Goal: Information Seeking & Learning: Learn about a topic

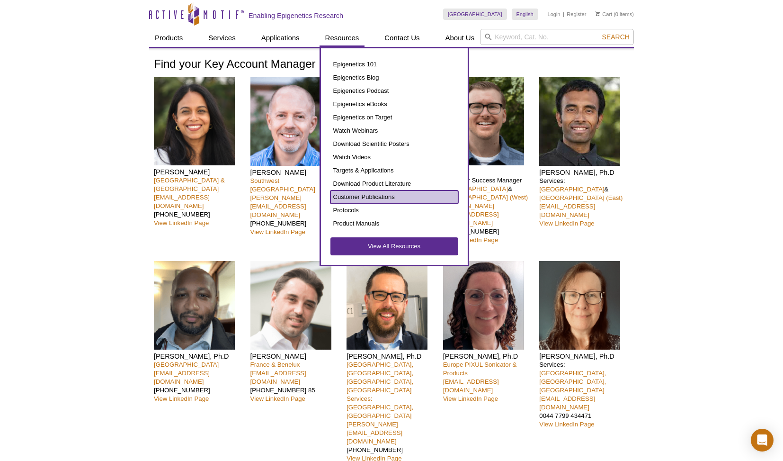
click at [386, 193] on link "Customer Publications" at bounding box center [395, 196] width 128 height 13
click at [367, 193] on link "Customer Publications" at bounding box center [395, 196] width 128 height 13
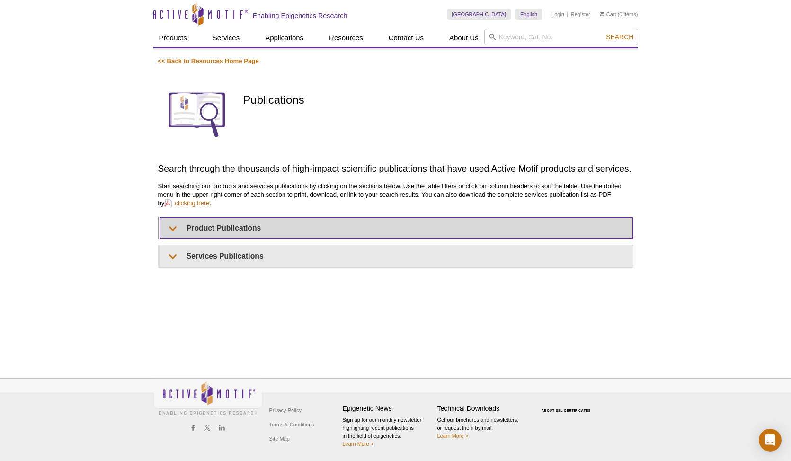
click at [177, 226] on summary "Product Publications" at bounding box center [396, 227] width 473 height 21
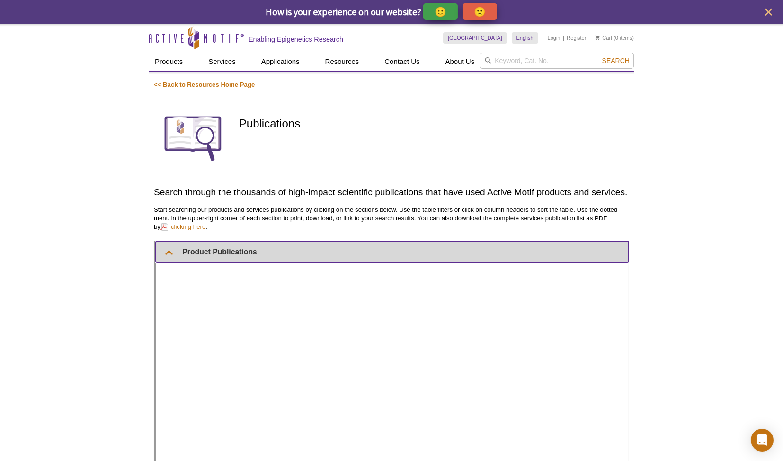
click at [265, 245] on summary "Product Publications" at bounding box center [392, 251] width 473 height 21
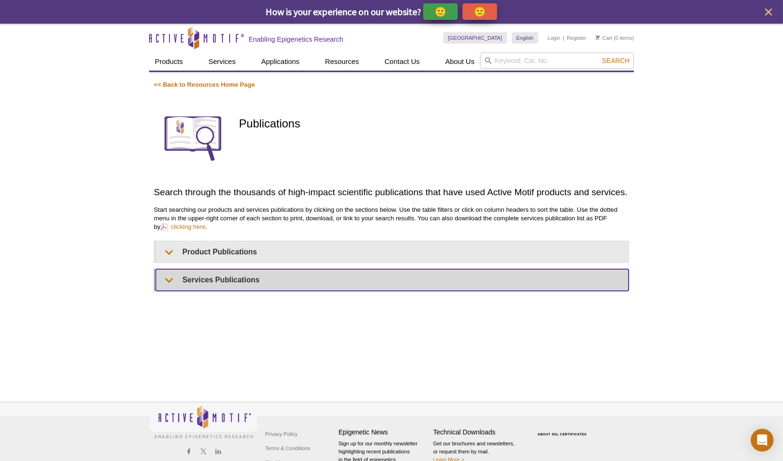
click at [273, 285] on summary "Services Publications" at bounding box center [392, 279] width 473 height 21
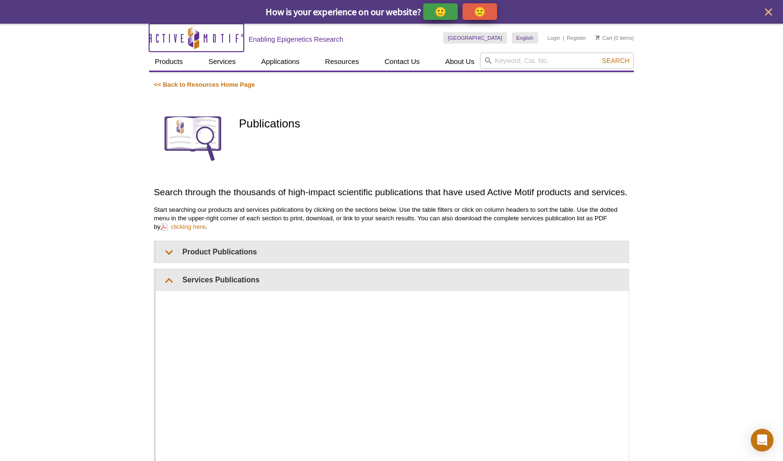
click at [172, 31] on icon "Active Motif Logo" at bounding box center [196, 37] width 95 height 23
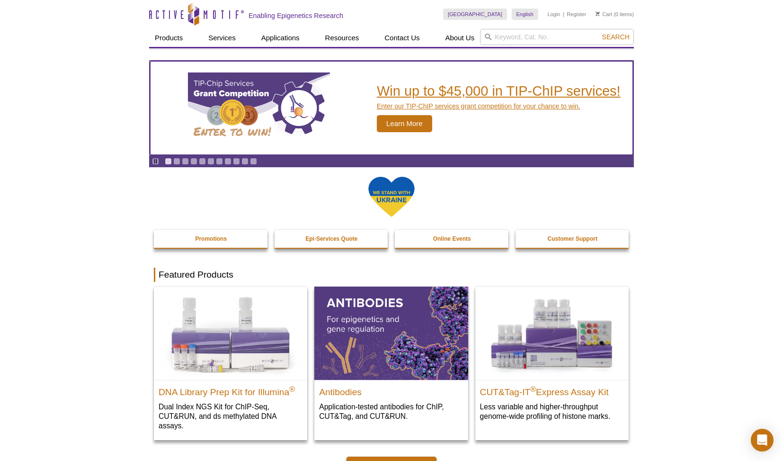
click at [402, 122] on span "Learn More" at bounding box center [404, 123] width 55 height 17
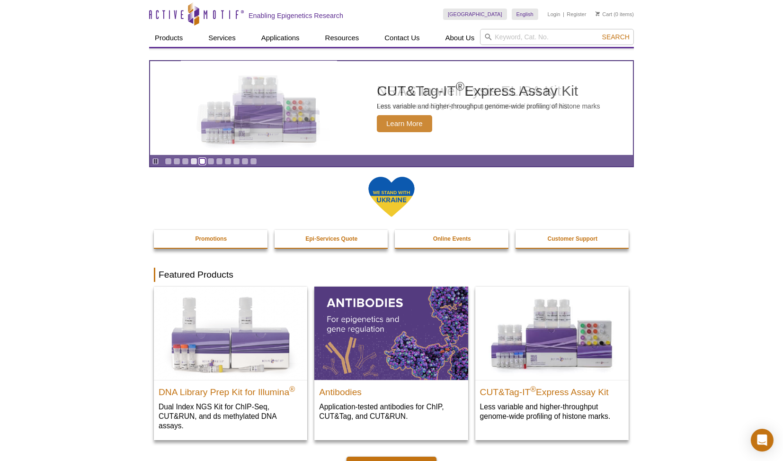
click at [202, 164] on link "Go to slide 5" at bounding box center [202, 161] width 7 height 7
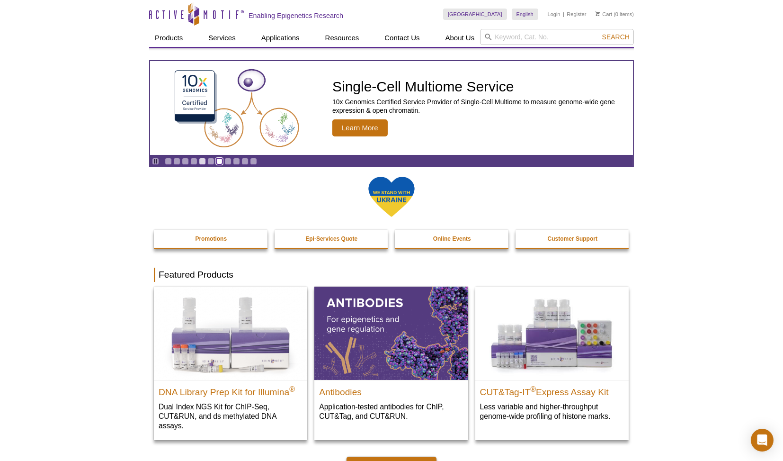
click at [219, 163] on link "Go to slide 7" at bounding box center [219, 161] width 7 height 7
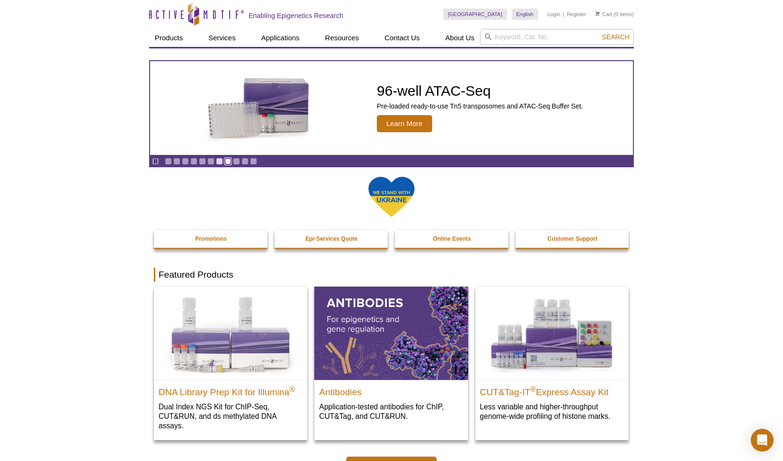
click at [224, 160] on link "Go to slide 8" at bounding box center [227, 161] width 7 height 7
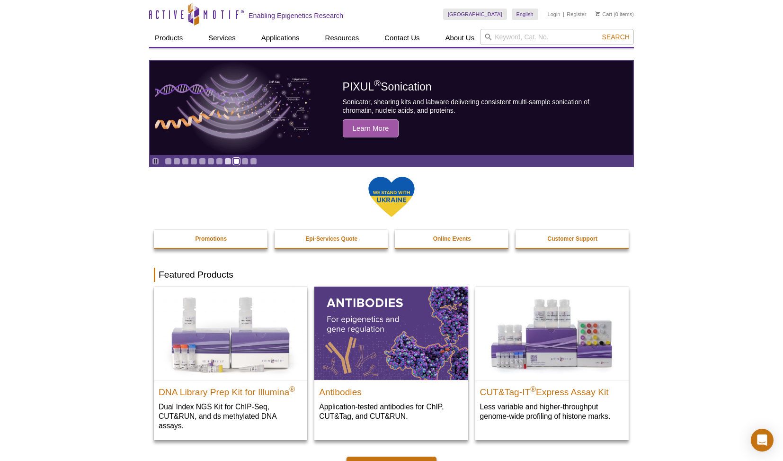
click at [233, 159] on link "Go to slide 9" at bounding box center [236, 161] width 7 height 7
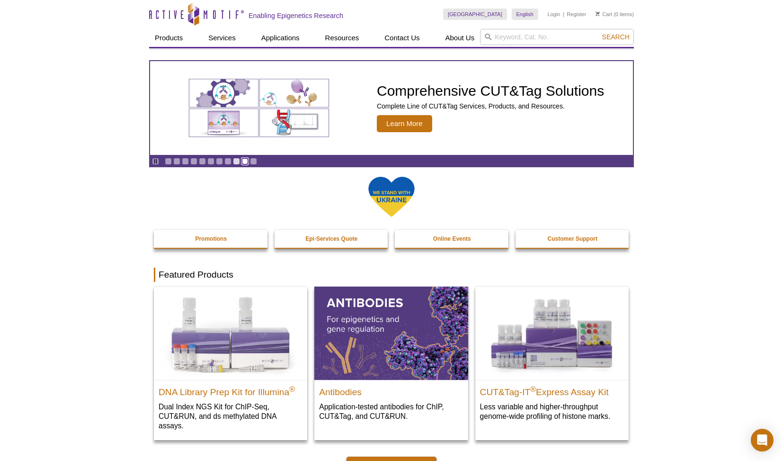
click at [241, 159] on link "Go to slide 10" at bounding box center [244, 161] width 7 height 7
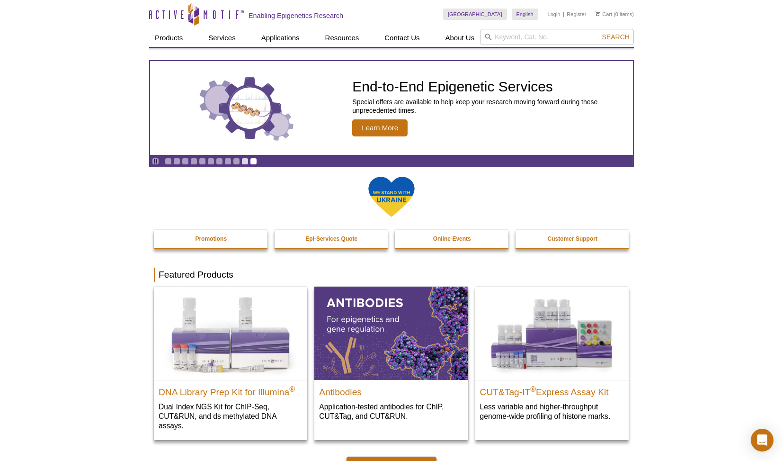
click at [254, 159] on div "Pause Go to slide 1 Go to slide 2 Go to slide 3 Go to slide 4 Go to slide 5 Go …" at bounding box center [204, 161] width 108 height 10
click at [250, 163] on link "Go to slide 11" at bounding box center [253, 161] width 7 height 7
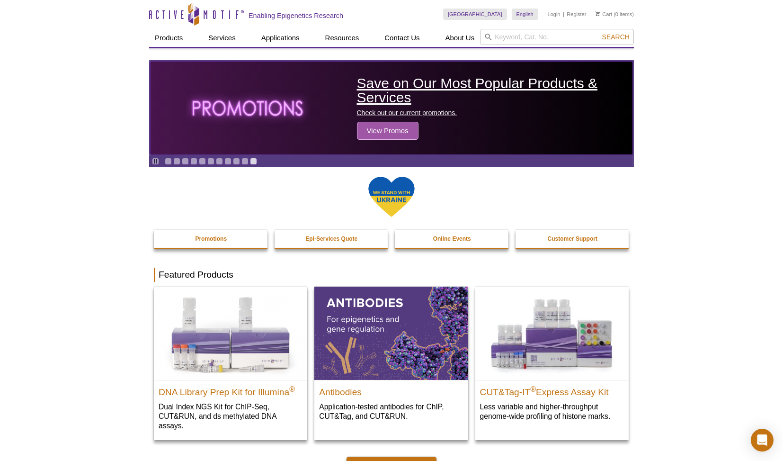
click at [376, 91] on h2 "Save on Our Most Popular Products & Services" at bounding box center [492, 90] width 271 height 28
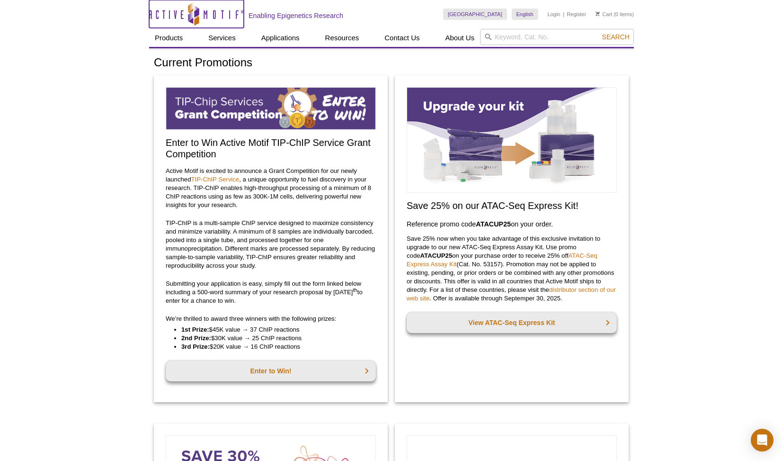
click at [191, 17] on icon at bounding box center [193, 13] width 11 height 15
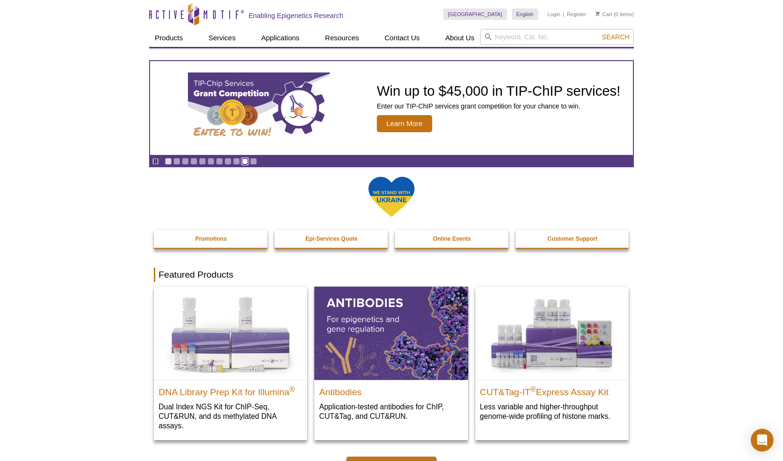
click at [242, 163] on link "Go to slide 10" at bounding box center [244, 161] width 7 height 7
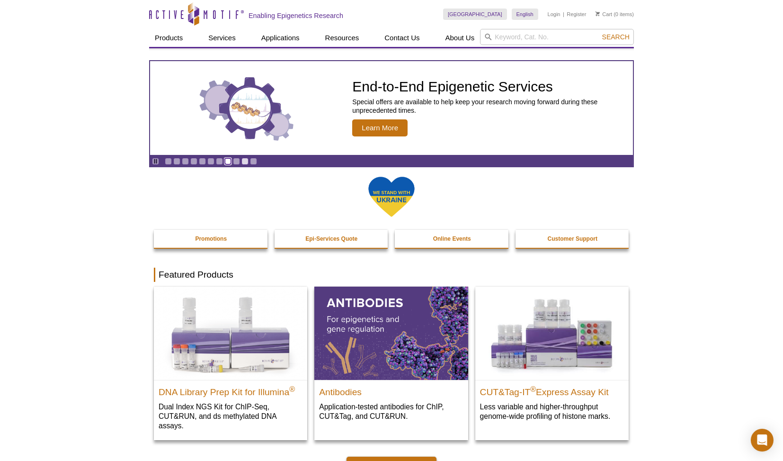
click at [226, 163] on link "Go to slide 8" at bounding box center [227, 161] width 7 height 7
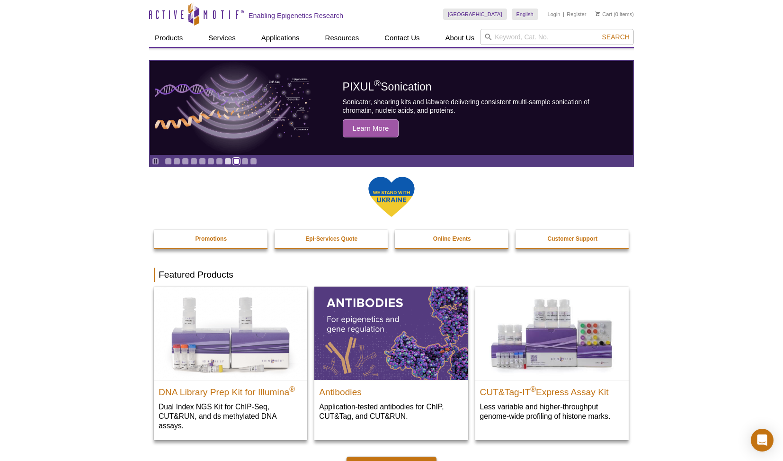
click at [235, 160] on link "Go to slide 9" at bounding box center [236, 161] width 7 height 7
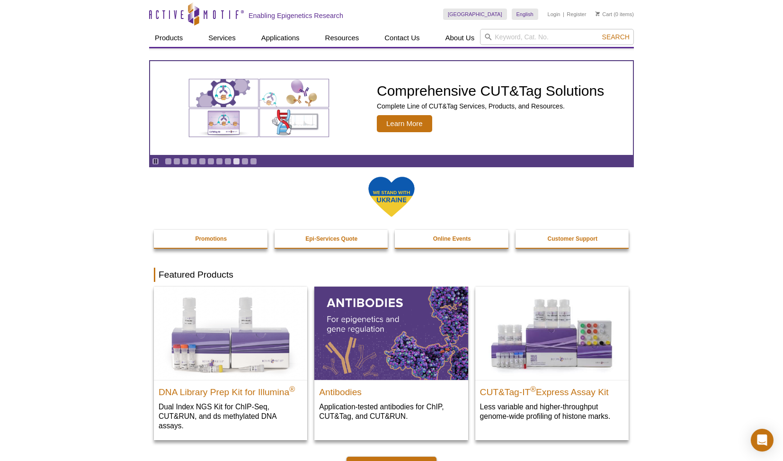
click at [212, 164] on div "Pause Go to slide 1 Go to slide 2 Go to slide 3 Go to slide 4 Go to slide 5 Go …" at bounding box center [204, 161] width 108 height 10
click at [211, 163] on link "Go to slide 6" at bounding box center [210, 161] width 7 height 7
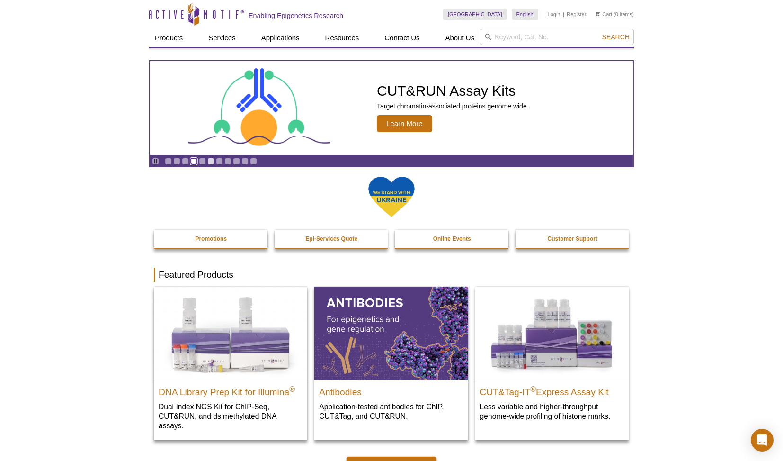
click at [194, 162] on link "Go to slide 4" at bounding box center [193, 161] width 7 height 7
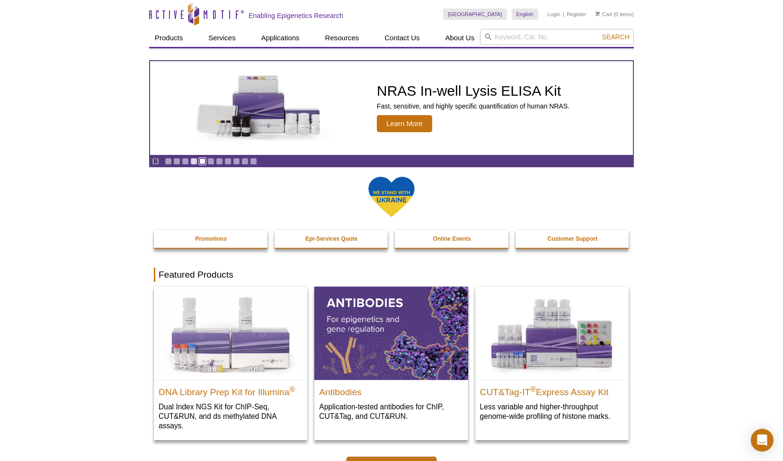
click at [200, 161] on link "Go to slide 5" at bounding box center [202, 161] width 7 height 7
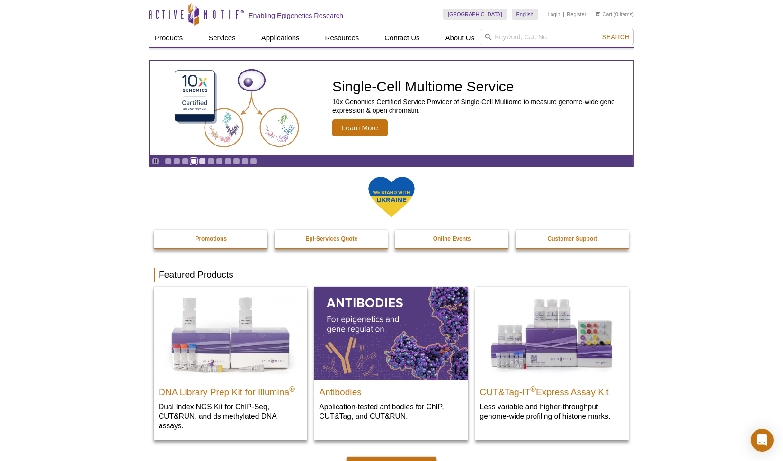
click at [193, 161] on link "Go to slide 4" at bounding box center [193, 161] width 7 height 7
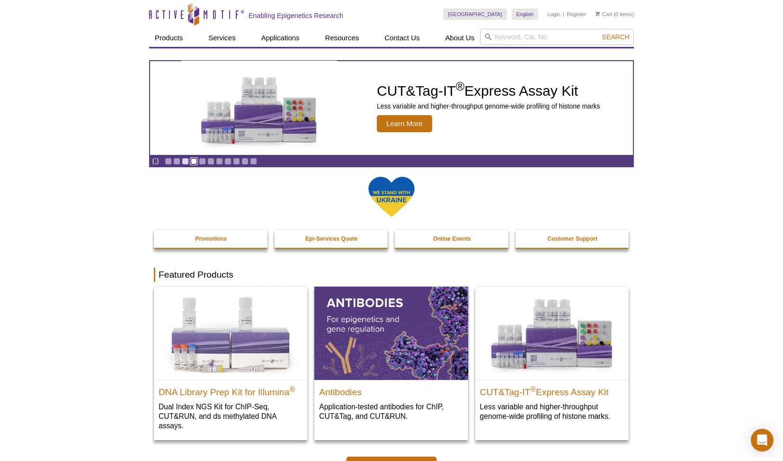
click at [190, 161] on link "Go to slide 4" at bounding box center [193, 161] width 7 height 7
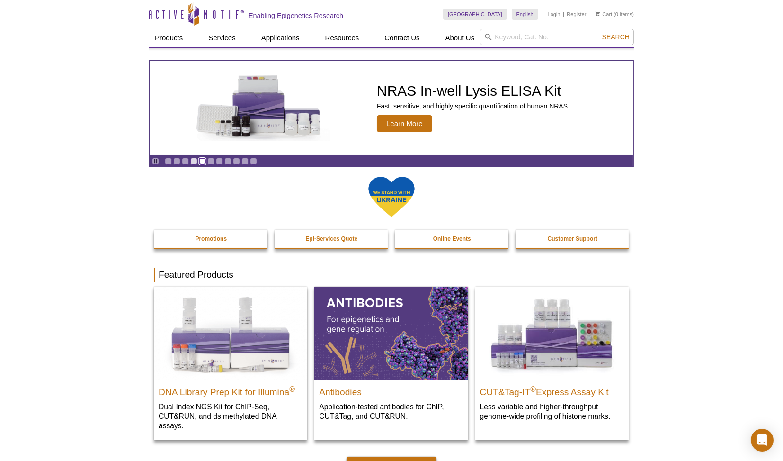
click at [199, 161] on link "Go to slide 5" at bounding box center [202, 161] width 7 height 7
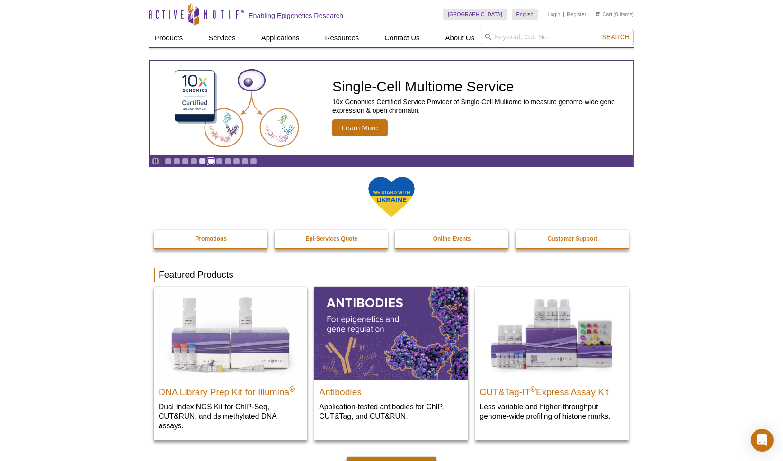
click at [211, 161] on link "Go to slide 6" at bounding box center [210, 161] width 7 height 7
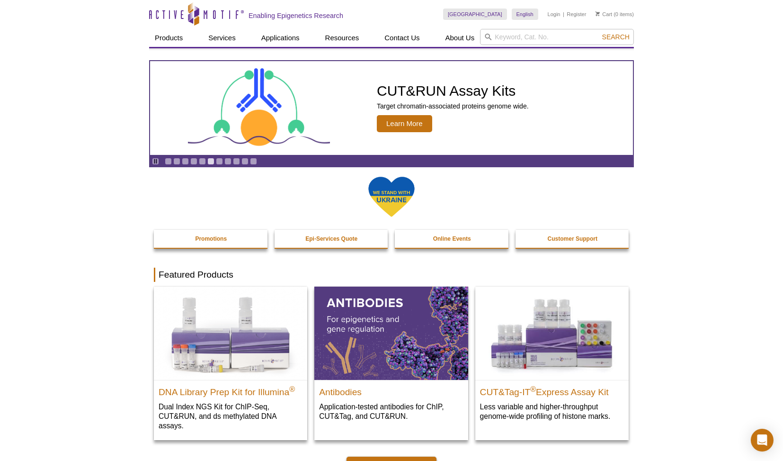
click at [221, 161] on div "Pause Go to slide 1 Go to slide 2 Go to slide 3 Go to slide 4 Go to slide 5 Go …" at bounding box center [204, 161] width 108 height 10
click at [220, 161] on link "Go to slide 7" at bounding box center [219, 161] width 7 height 7
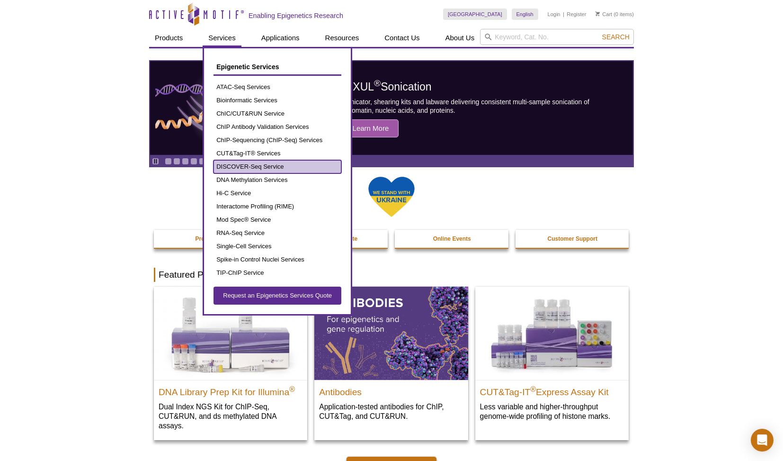
click at [250, 167] on link "DISCOVER-Seq Service" at bounding box center [278, 166] width 128 height 13
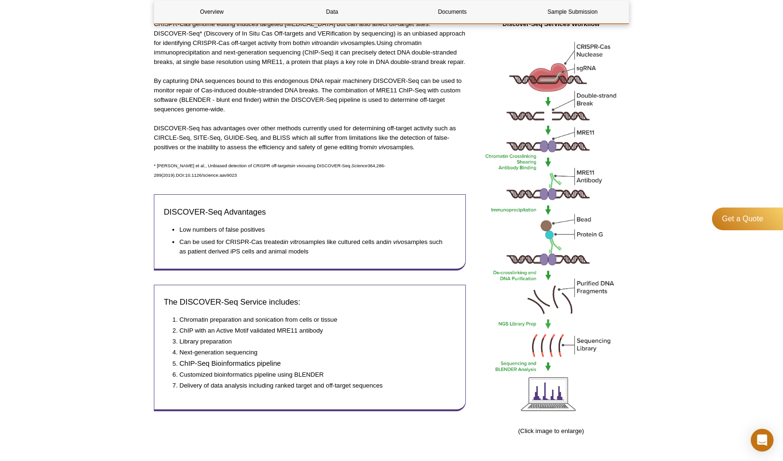
scroll to position [214, 0]
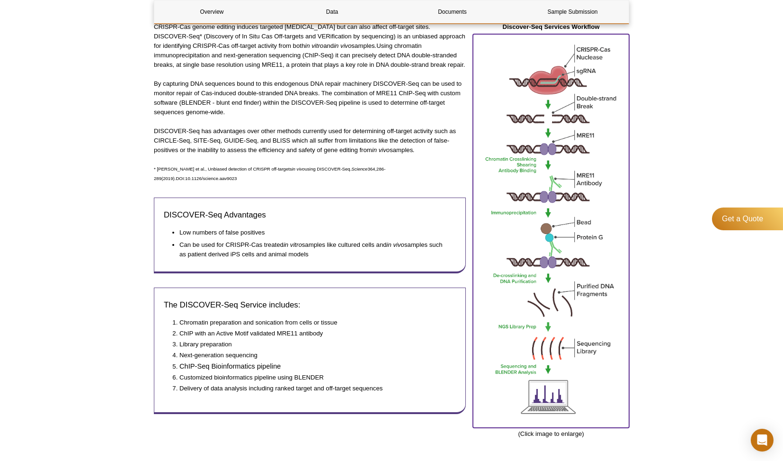
click at [548, 209] on img at bounding box center [551, 230] width 156 height 392
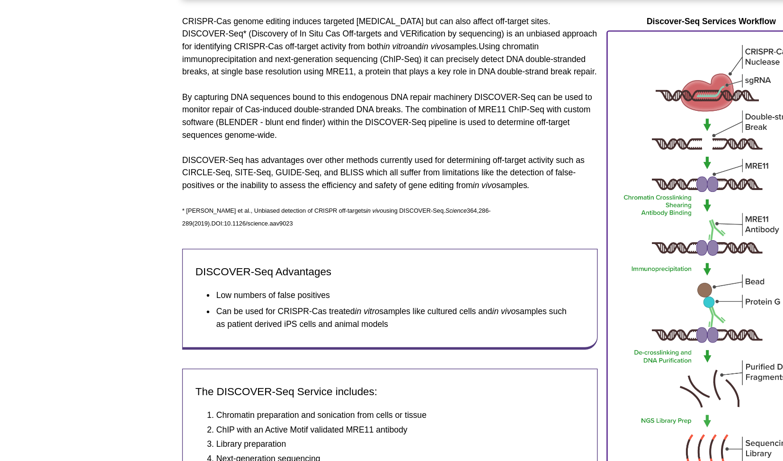
scroll to position [199, 0]
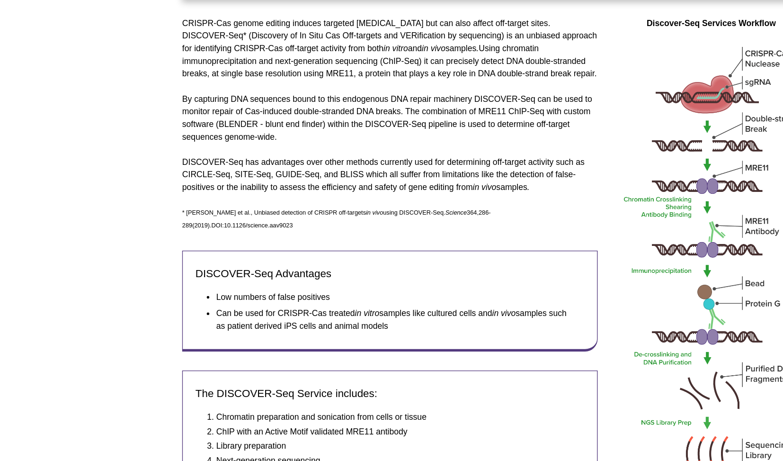
drag, startPoint x: 377, startPoint y: 69, endPoint x: 401, endPoint y: 77, distance: 24.9
click at [401, 77] on p "CRISPR-Cas genome editing induces targeted DNA damage but can also affect off-t…" at bounding box center [310, 60] width 312 height 47
drag, startPoint x: 378, startPoint y: 71, endPoint x: 242, endPoint y: 80, distance: 135.8
click at [242, 80] on p "CRISPR-Cas genome editing induces targeted DNA damage but can also affect off-t…" at bounding box center [310, 60] width 312 height 47
copy p "detect DNA double-stranded breaks, at single base resolution"
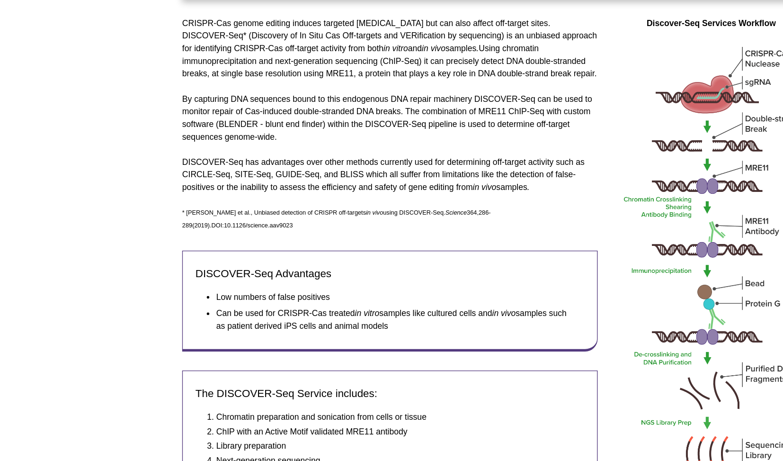
click at [253, 137] on div "CRISPR-Cas genome editing induces targeted DNA damage but can also affect off-t…" at bounding box center [310, 250] width 312 height 426
drag, startPoint x: 354, startPoint y: 143, endPoint x: 431, endPoint y: 147, distance: 77.7
click at [431, 147] on p "DISCOVER-Seq has advantages over other methods currently used for determining o…" at bounding box center [310, 155] width 312 height 28
copy p "determining off-target activity"
